Goal: Task Accomplishment & Management: Complete application form

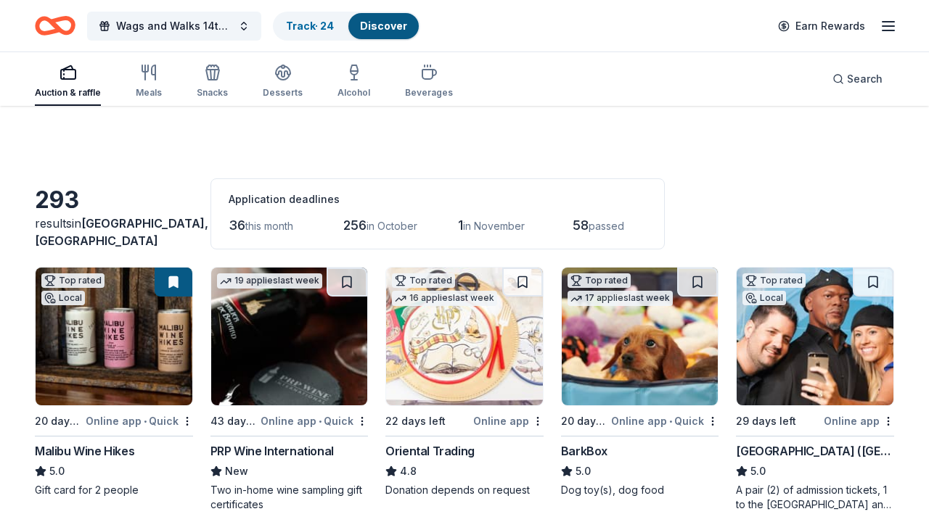
scroll to position [5852, 0]
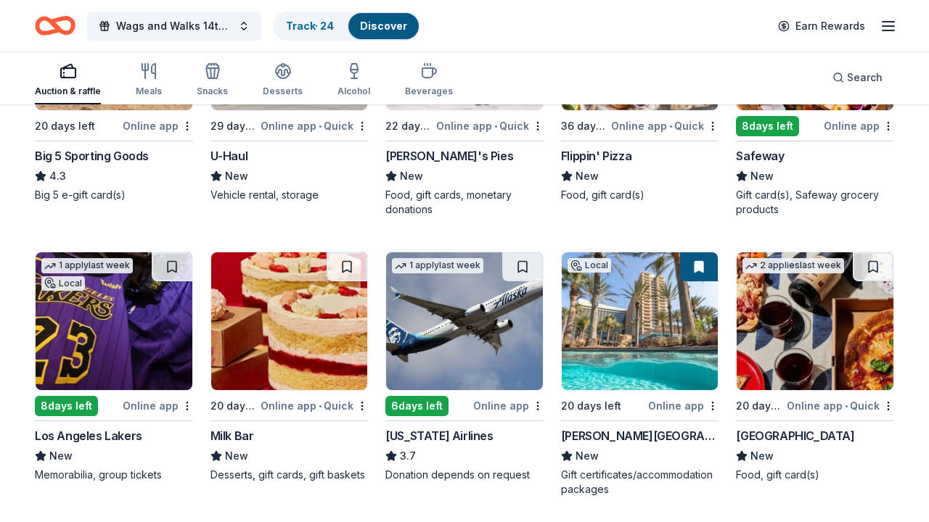
click at [112, 377] on img at bounding box center [114, 321] width 157 height 138
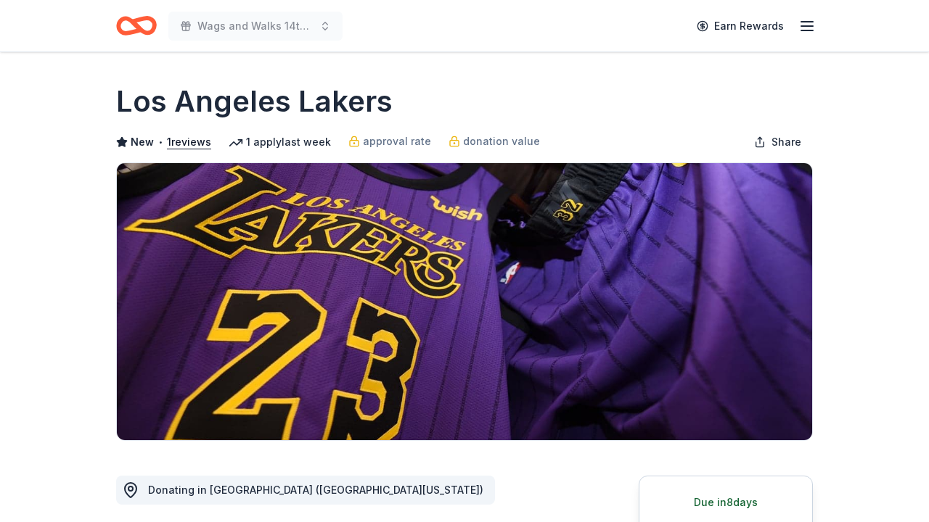
scroll to position [91, 0]
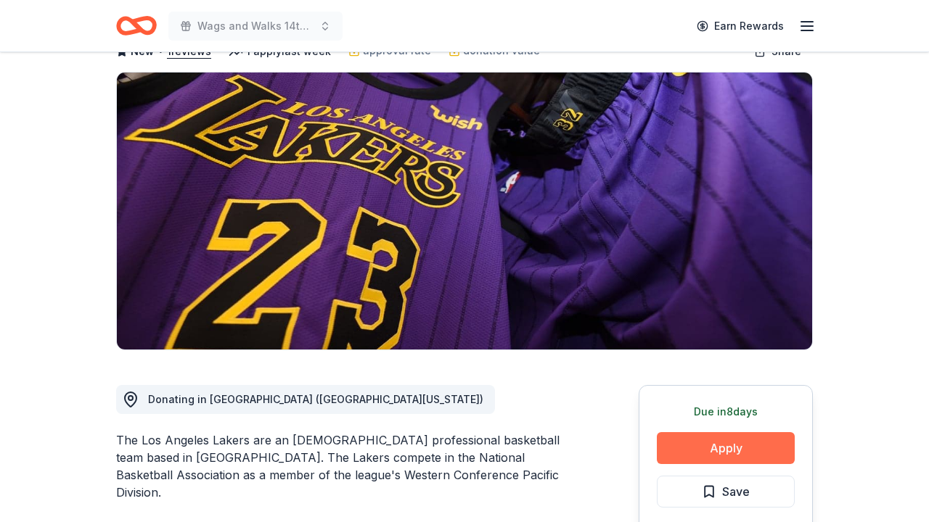
click at [756, 448] on button "Apply" at bounding box center [726, 448] width 138 height 32
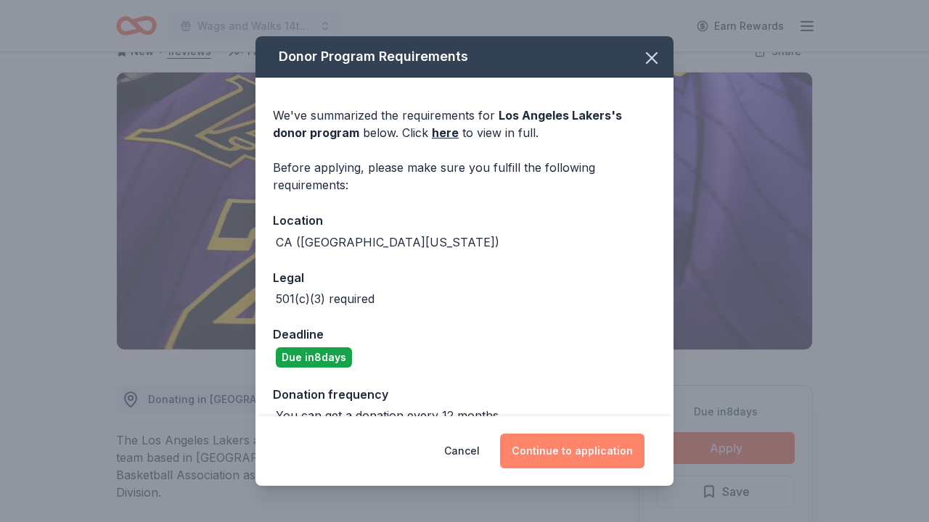
click at [597, 452] on button "Continue to application" at bounding box center [572, 451] width 144 height 35
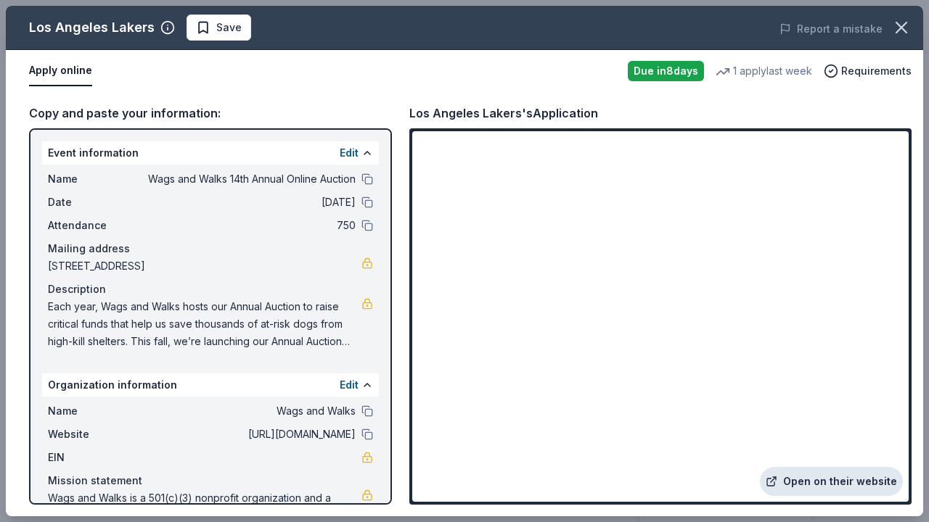
click at [811, 484] on link "Open on their website" at bounding box center [831, 481] width 143 height 29
click at [228, 24] on span "Save" at bounding box center [228, 27] width 25 height 17
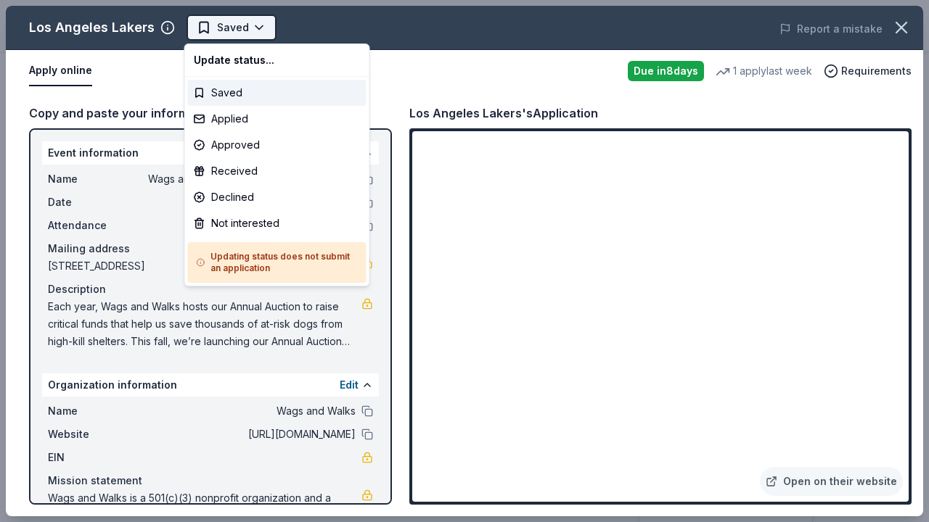
click at [221, 28] on body "Wags and Walks 14th Annual Online Auction Earn Rewards Due in 8 days Share Los …" at bounding box center [464, 261] width 929 height 522
click at [229, 115] on div "Applied" at bounding box center [277, 119] width 178 height 26
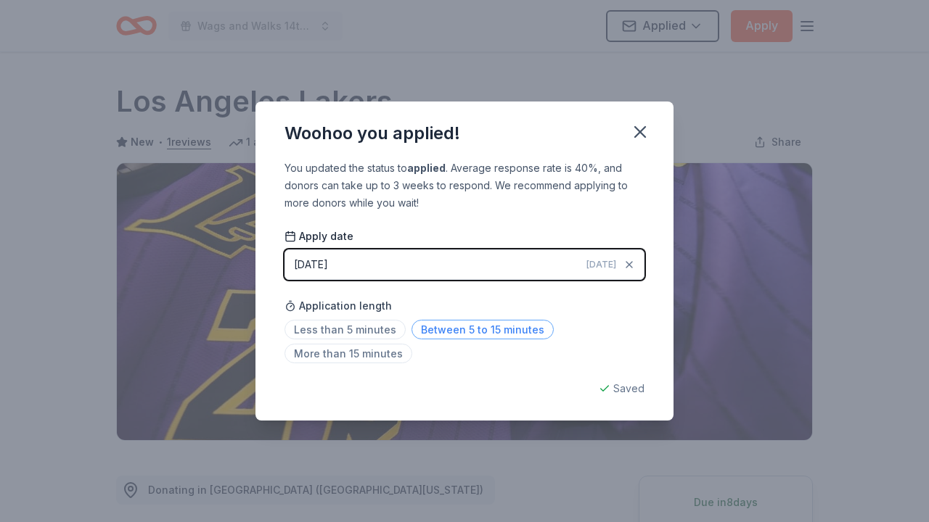
click at [464, 327] on span "Between 5 to 15 minutes" at bounding box center [482, 330] width 142 height 20
click at [629, 131] on button "button" at bounding box center [640, 132] width 32 height 32
